Goal: Task Accomplishment & Management: Use online tool/utility

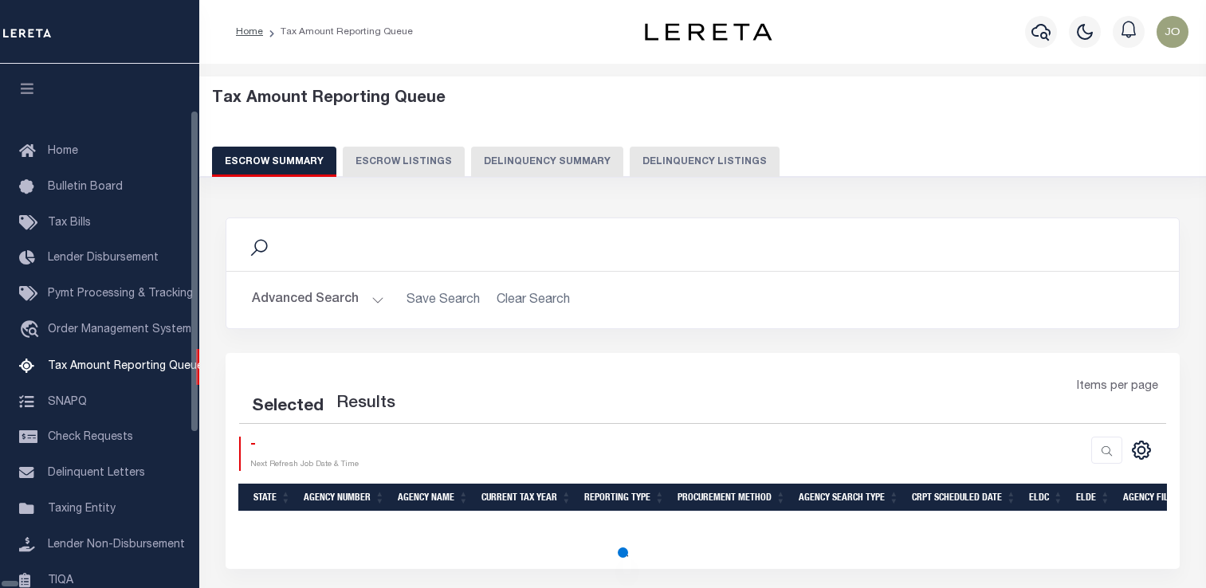
select select "100"
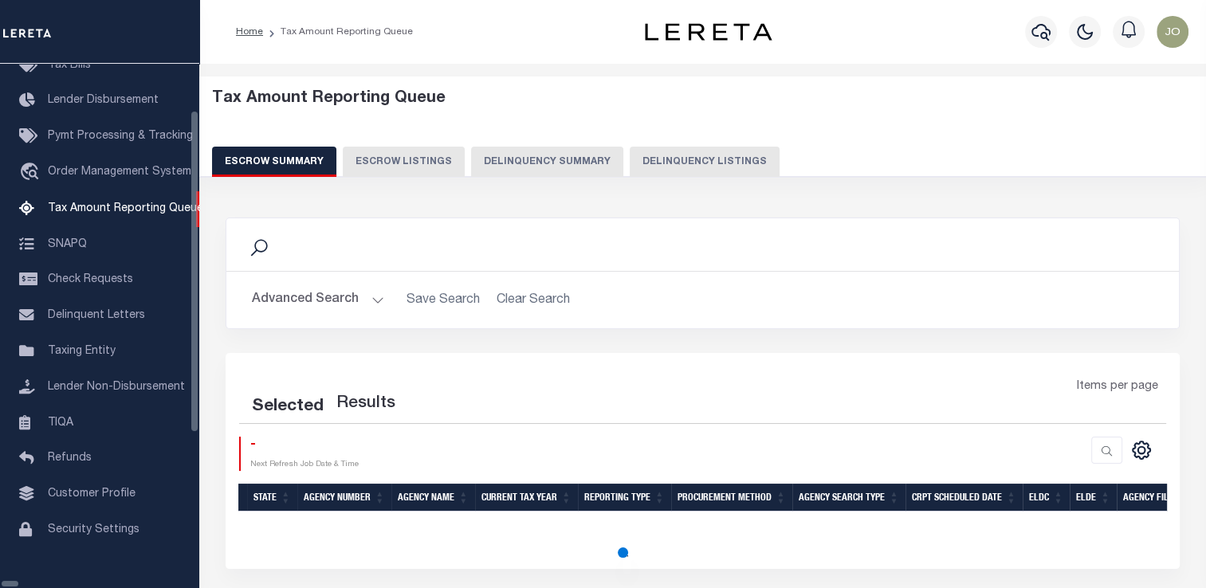
scroll to position [163, 0]
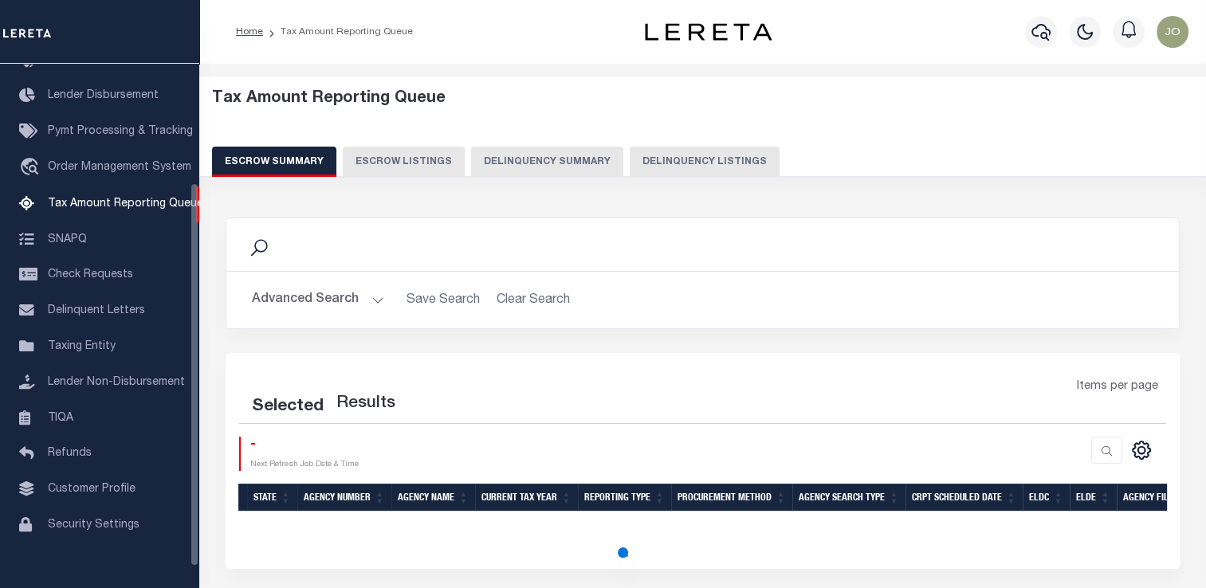
select select "100"
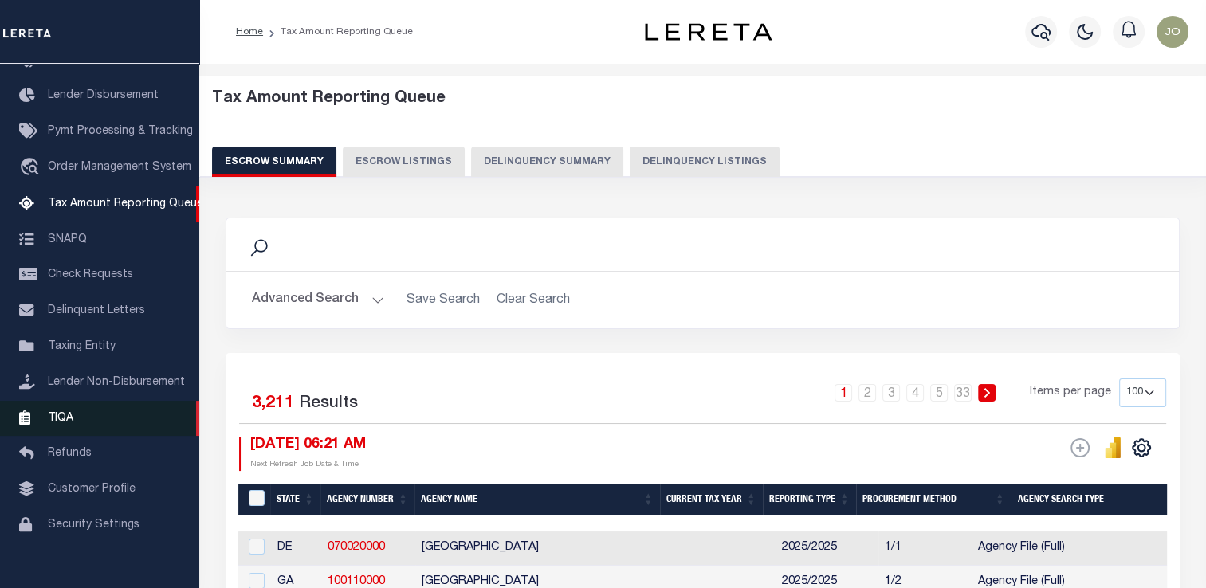
click at [99, 426] on link "TIQA" at bounding box center [99, 419] width 199 height 36
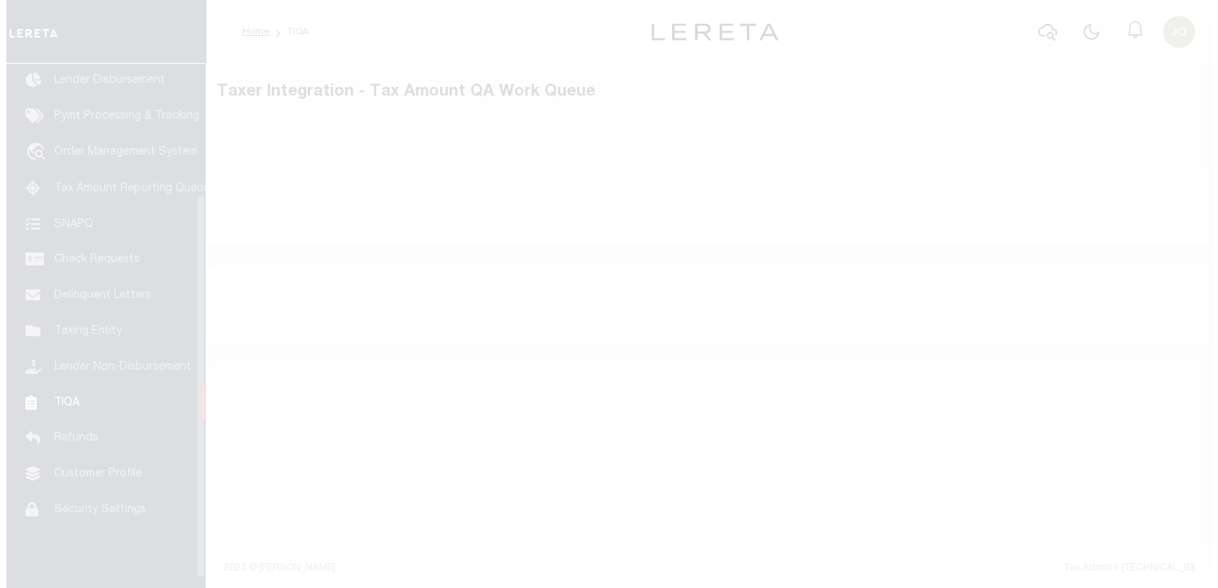
scroll to position [191, 0]
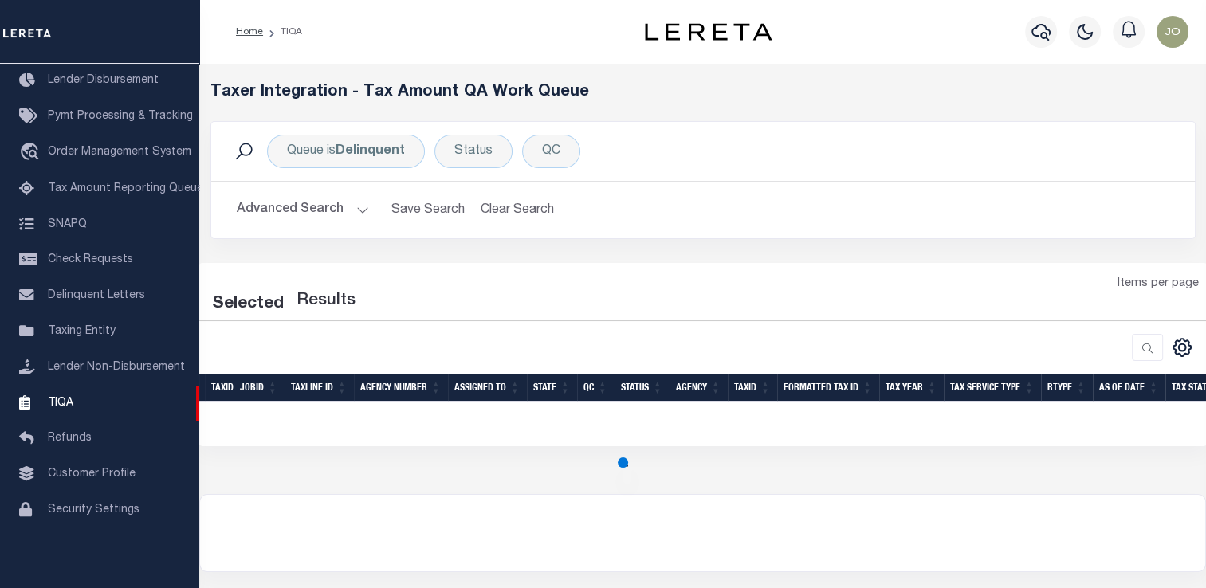
select select "200"
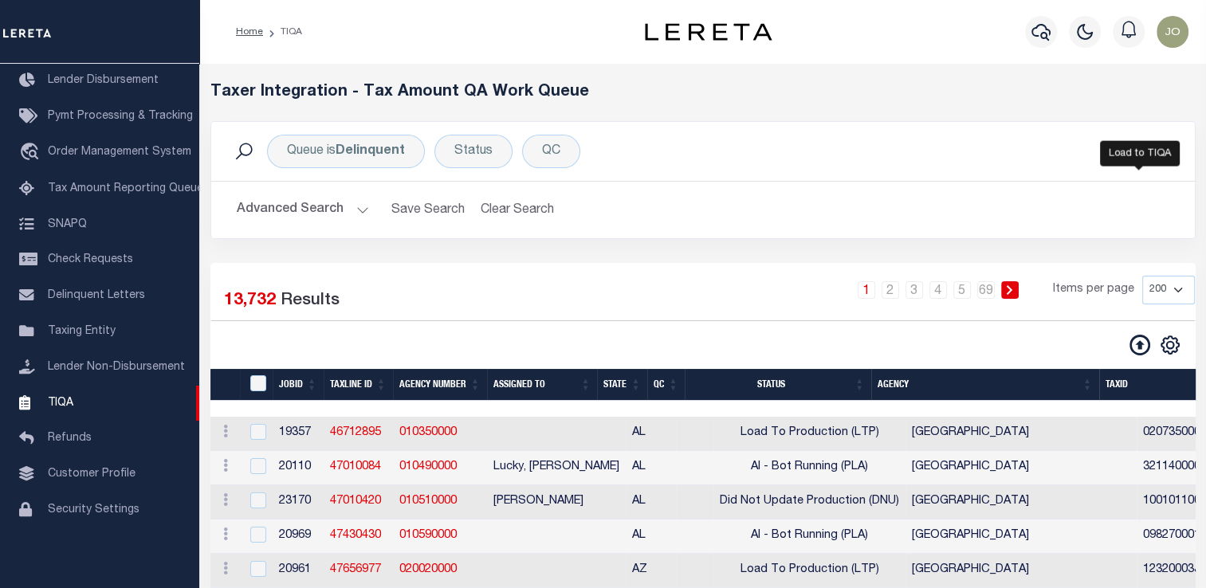
click at [1142, 346] on icon at bounding box center [1140, 345] width 21 height 21
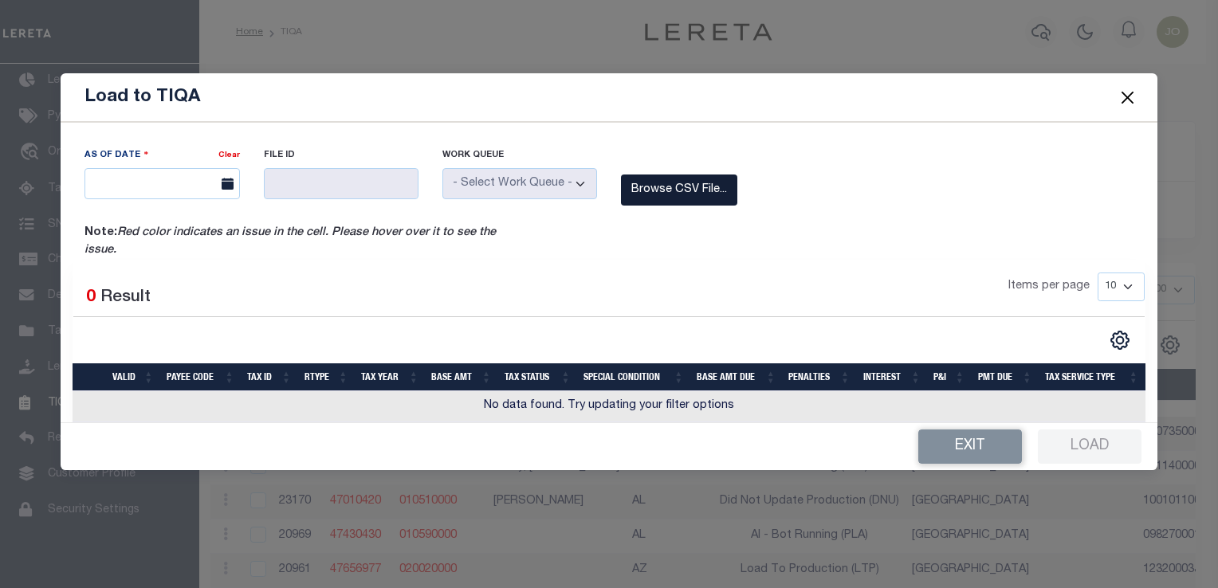
click at [699, 202] on label "Browse CSV File..." at bounding box center [679, 190] width 116 height 31
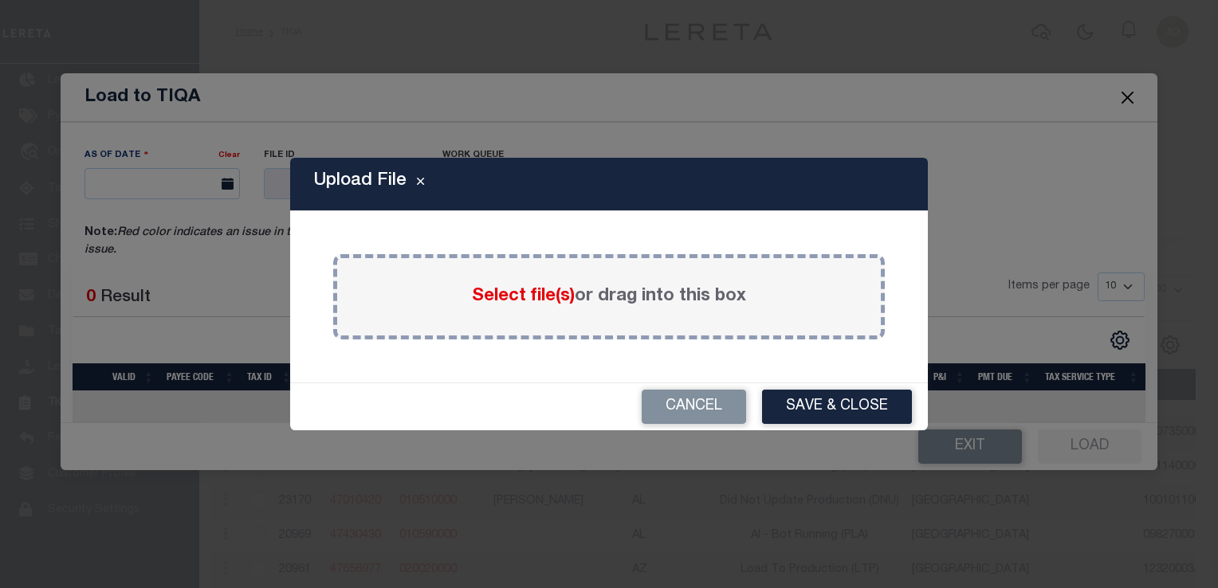
click at [517, 290] on span "Select file(s)" at bounding box center [523, 297] width 103 height 18
click at [0, 0] on input "Select file(s) or drag into this box" at bounding box center [0, 0] width 0 height 0
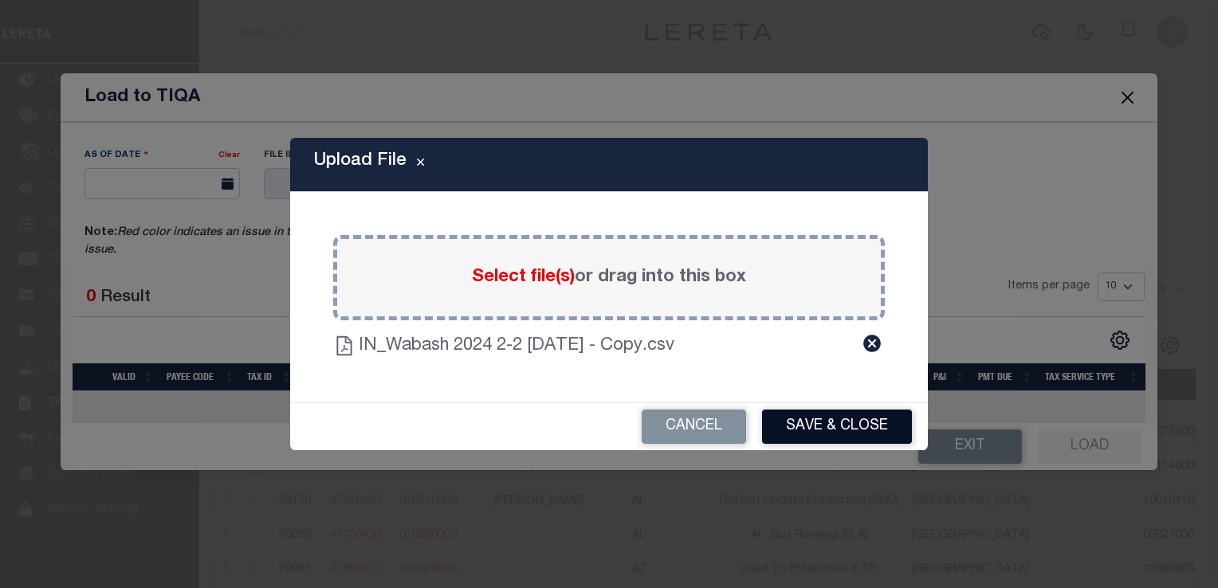
click at [788, 429] on button "Save & Close" at bounding box center [837, 427] width 150 height 34
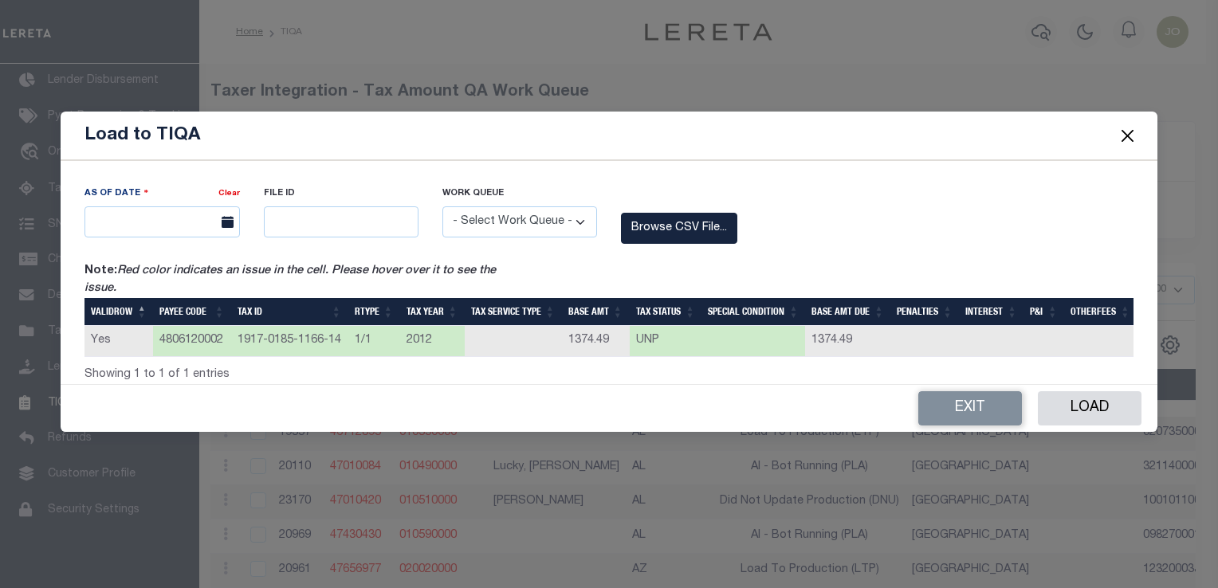
drag, startPoint x: 370, startPoint y: 390, endPoint x: 494, endPoint y: 394, distance: 124.4
click at [494, 394] on div "Exit Load" at bounding box center [609, 408] width 1096 height 47
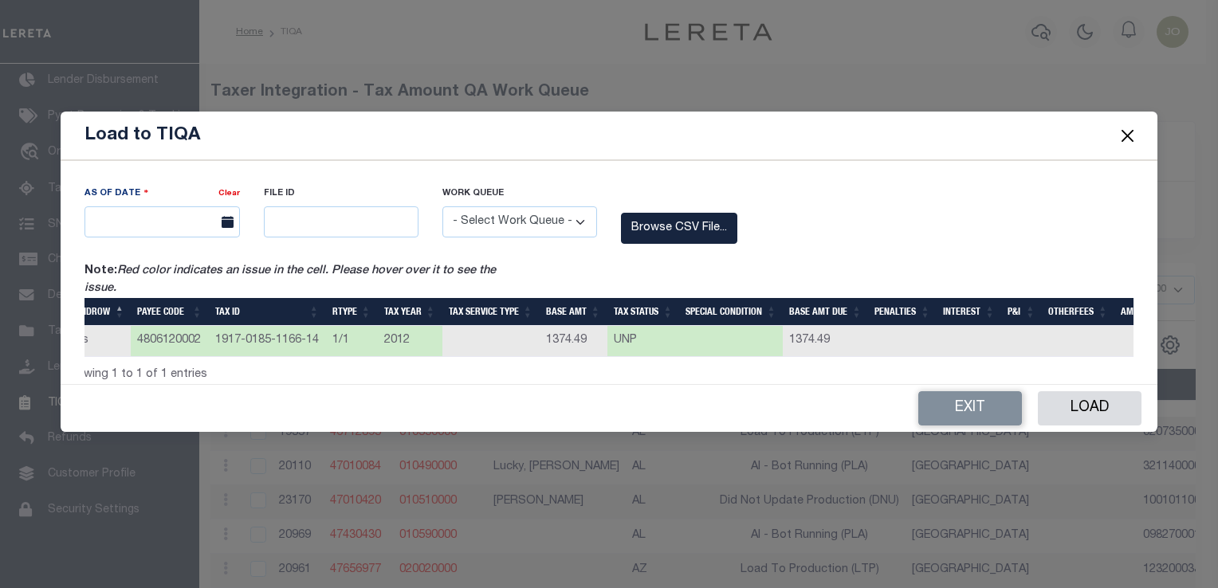
scroll to position [0, 0]
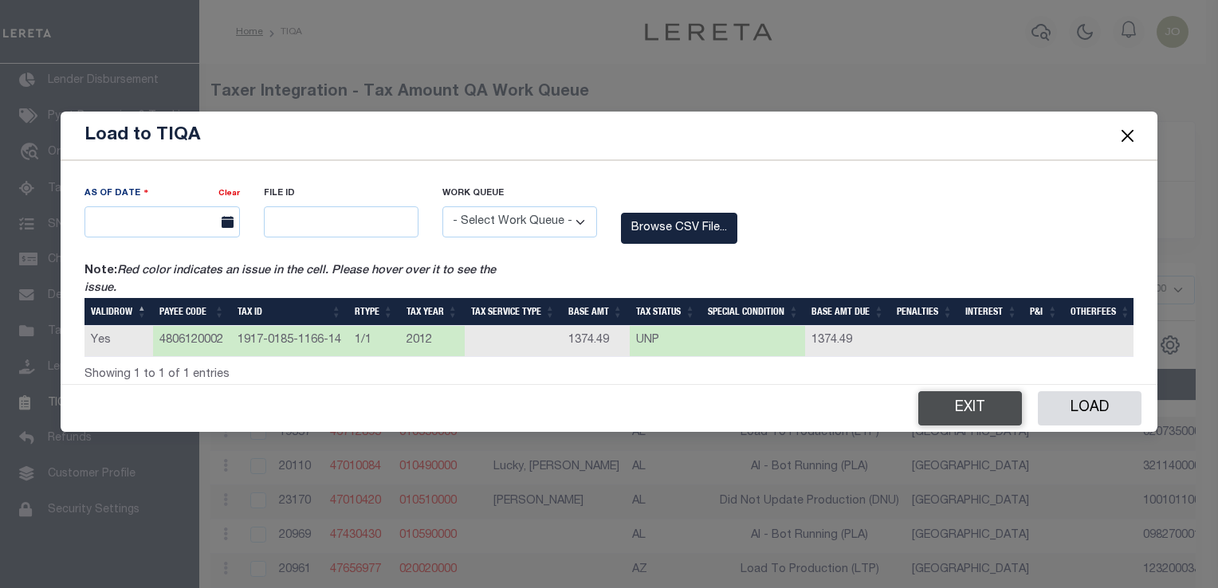
click at [964, 416] on button "Exit" at bounding box center [970, 408] width 104 height 34
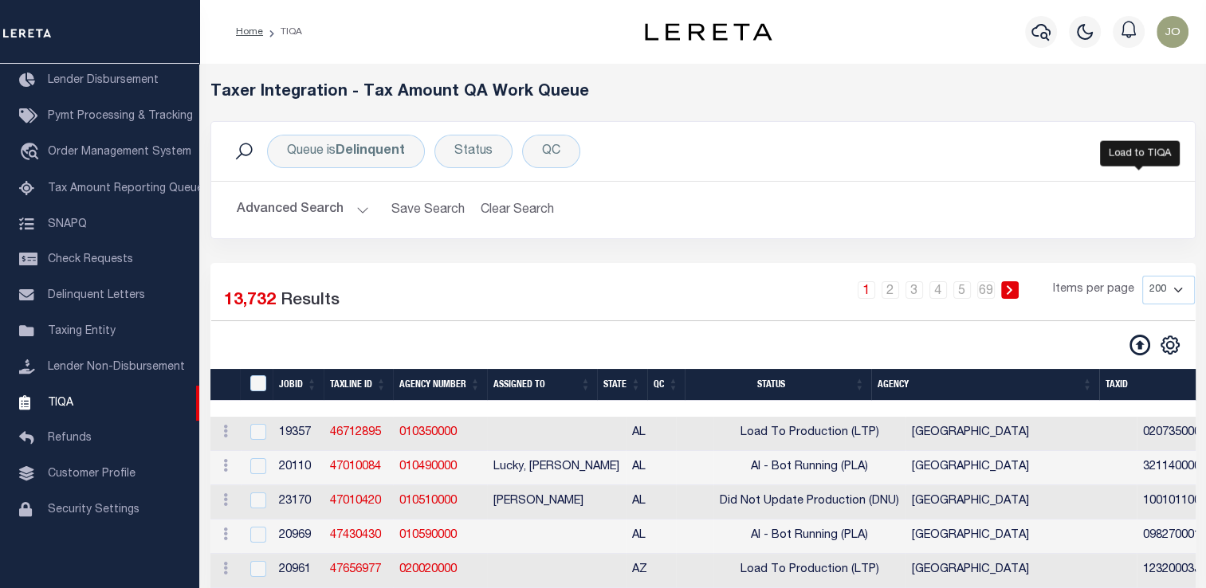
click at [1137, 348] on icon at bounding box center [1140, 345] width 21 height 21
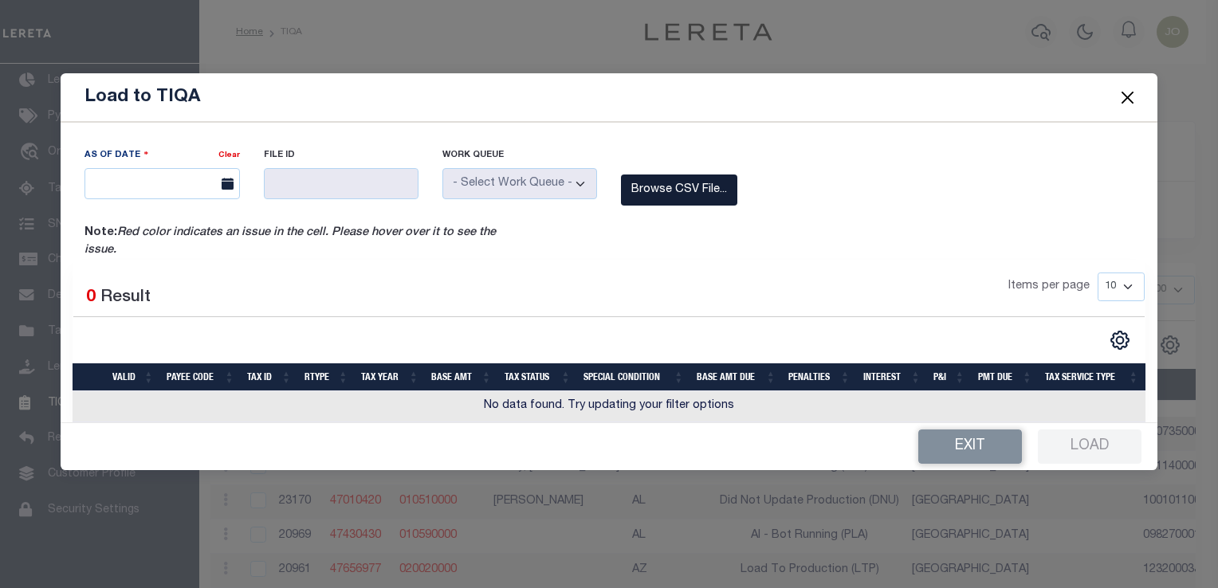
click at [675, 195] on label "Browse CSV File..." at bounding box center [679, 190] width 116 height 31
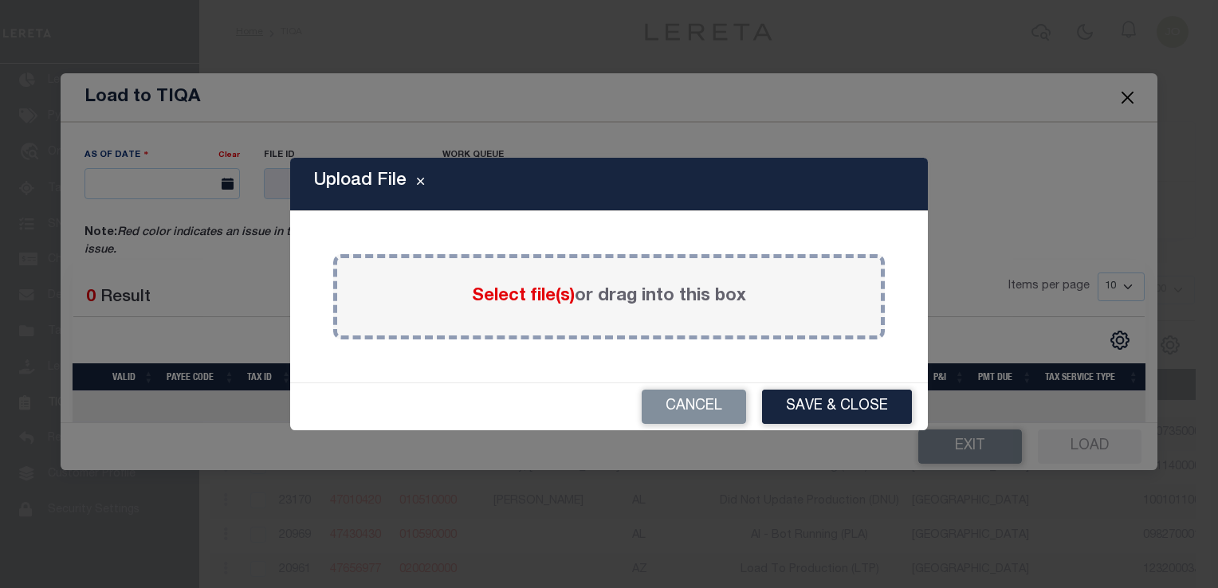
click at [479, 295] on span "Select file(s)" at bounding box center [523, 297] width 103 height 18
click at [0, 0] on input "Select file(s) or drag into this box" at bounding box center [0, 0] width 0 height 0
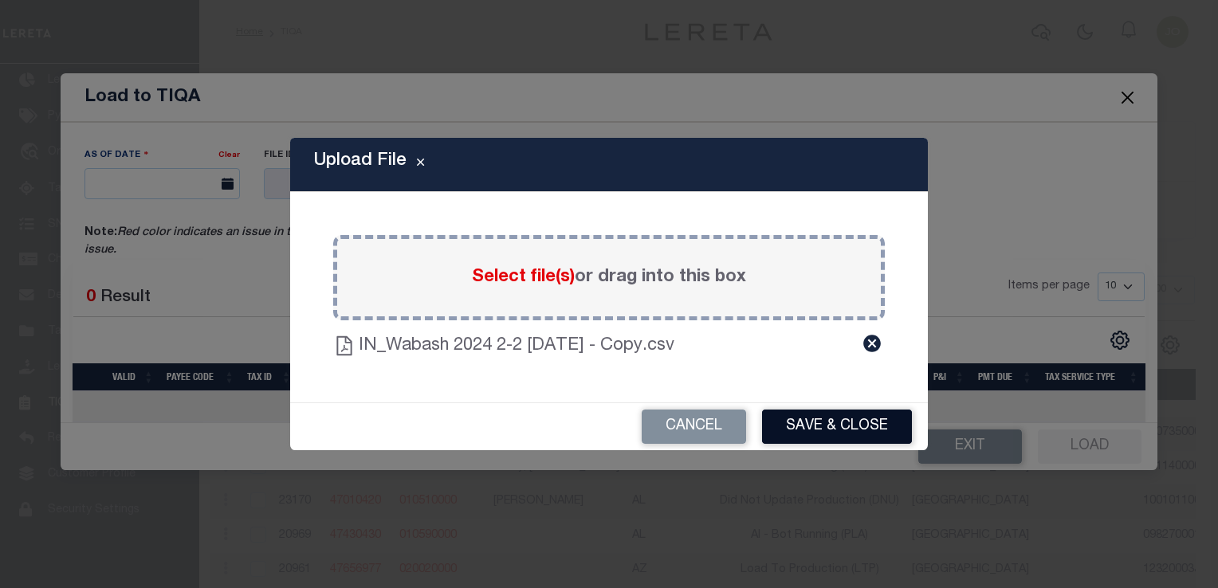
click at [831, 427] on button "Save & Close" at bounding box center [837, 427] width 150 height 34
